Goal: Information Seeking & Learning: Check status

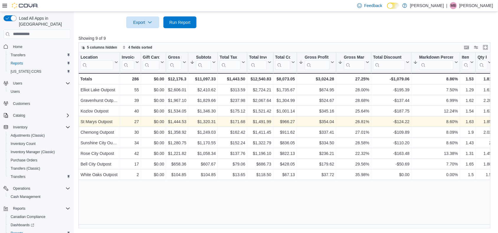
scroll to position [24, 0]
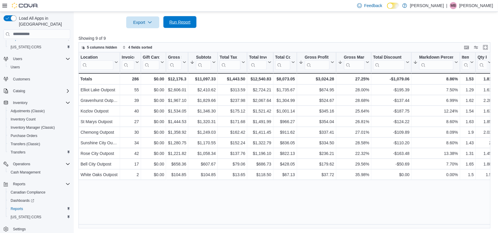
click at [181, 21] on span "Run Report" at bounding box center [179, 22] width 21 height 6
click at [182, 22] on span "Run Report" at bounding box center [179, 22] width 21 height 6
click at [182, 26] on span "Run Report" at bounding box center [180, 22] width 26 height 12
click at [18, 207] on span "Reports" at bounding box center [17, 209] width 12 height 5
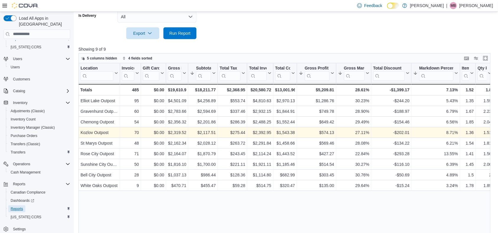
scroll to position [188, 0]
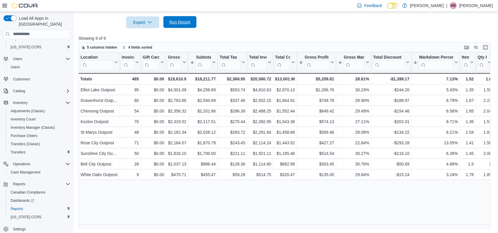
click at [185, 22] on span "Run Report" at bounding box center [179, 22] width 21 height 6
click at [188, 23] on span "Run Report" at bounding box center [179, 22] width 21 height 6
